Goal: Find contact information

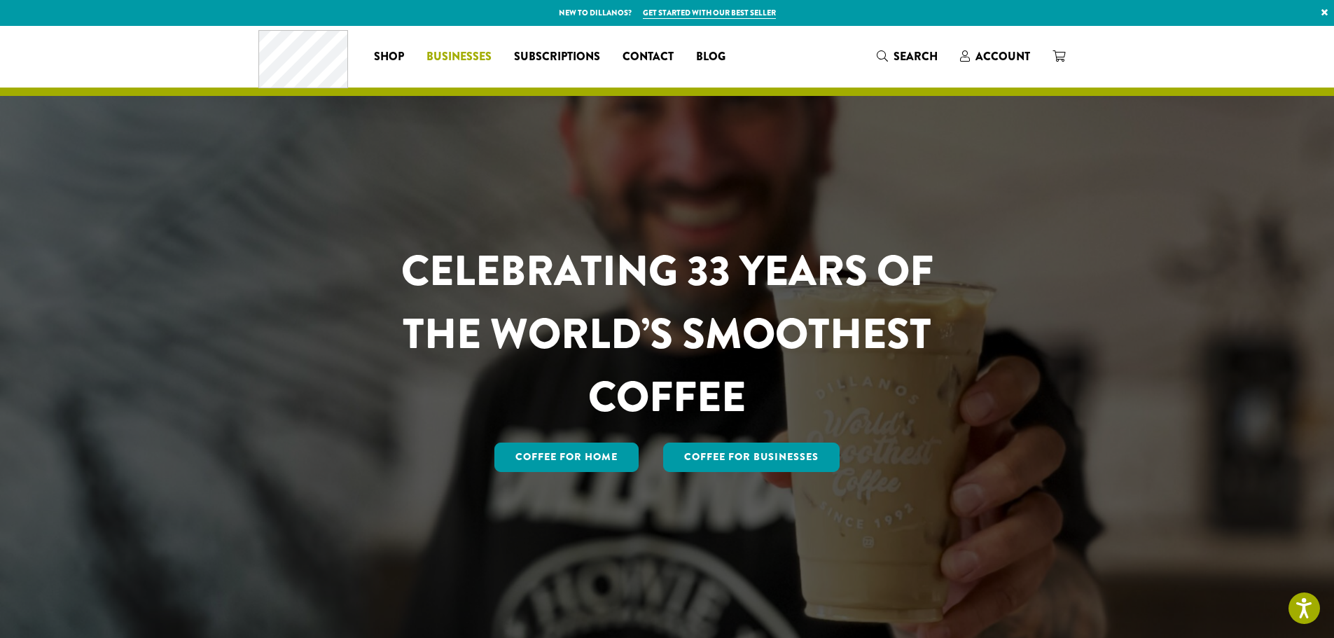
click at [463, 55] on span "Businesses" at bounding box center [458, 57] width 65 height 18
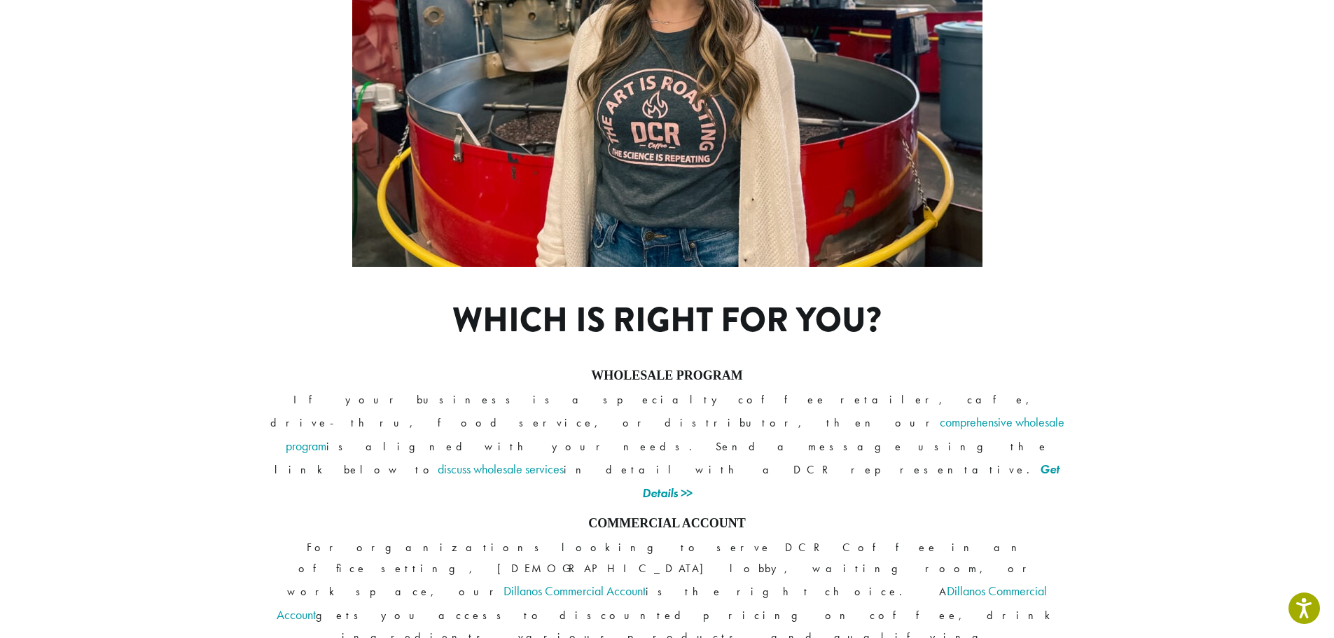
scroll to position [993, 0]
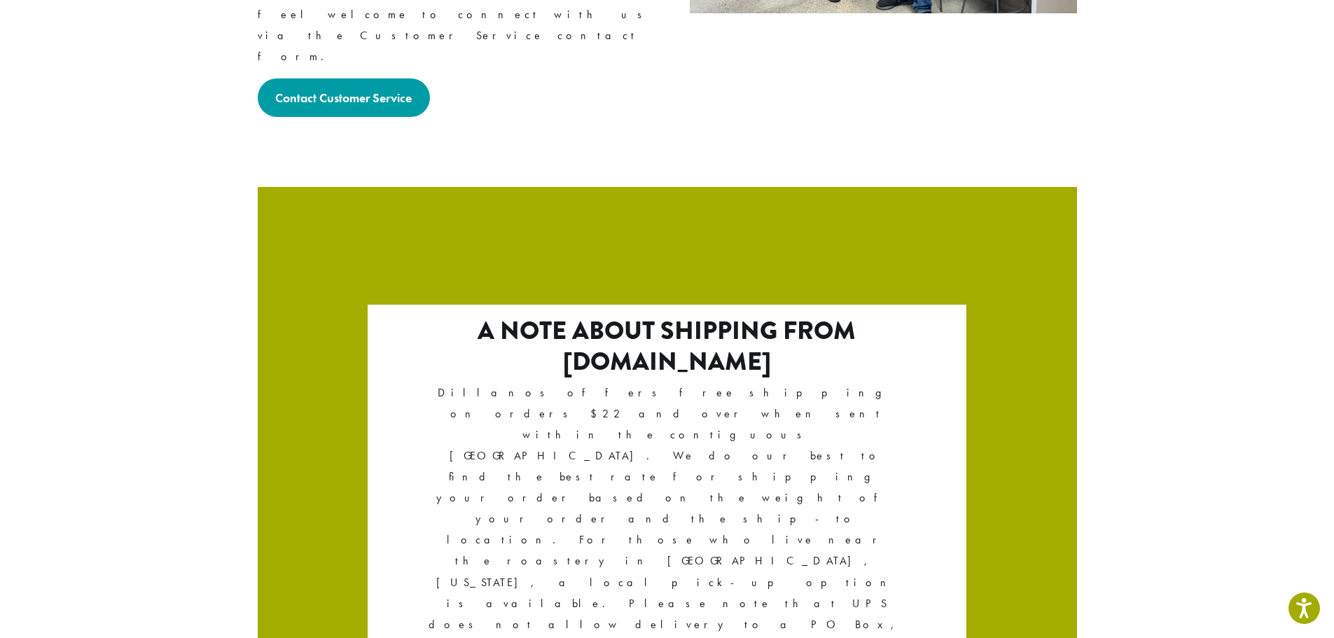
scroll to position [2322, 0]
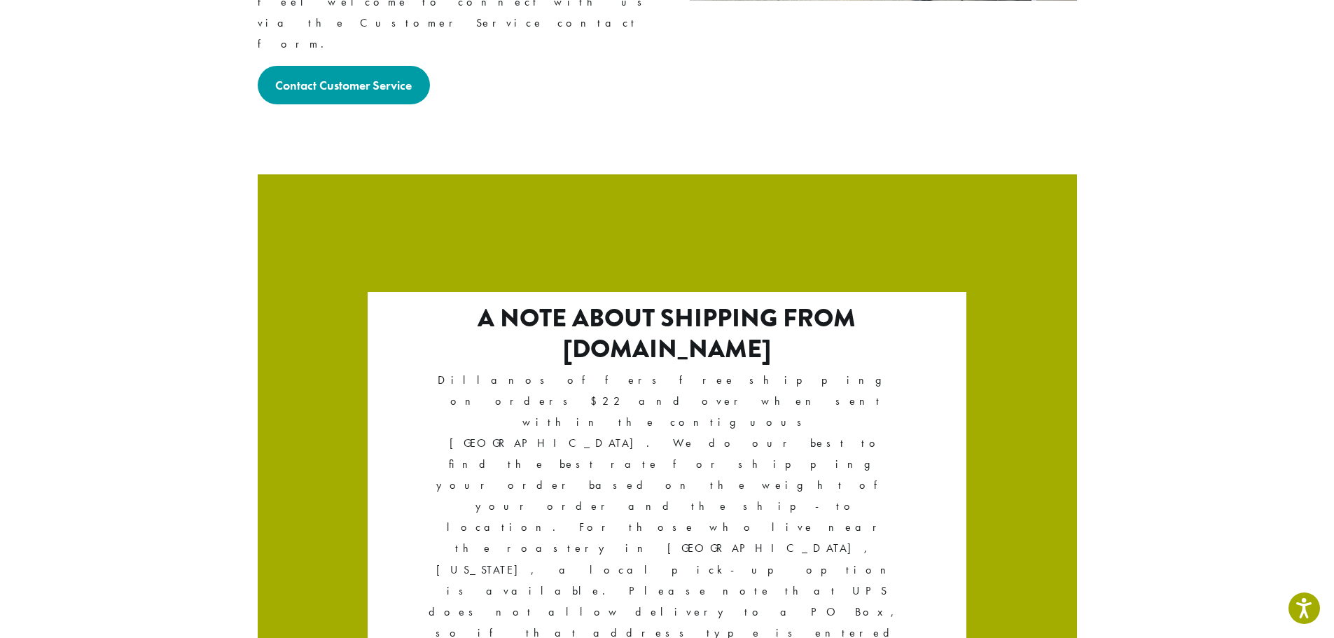
drag, startPoint x: 334, startPoint y: 548, endPoint x: 257, endPoint y: 556, distance: 77.4
copy p "[PHONE_NUMBER]"
